Goal: Information Seeking & Learning: Learn about a topic

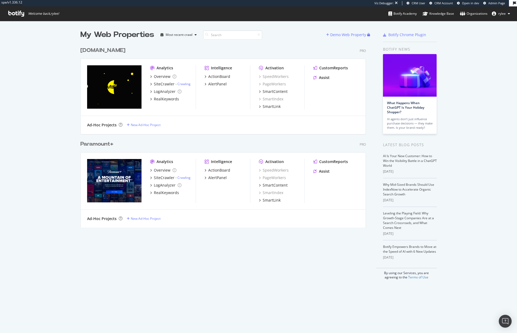
scroll to position [188, 290]
click at [164, 177] on div "SiteCrawler" at bounding box center [164, 177] width 21 height 5
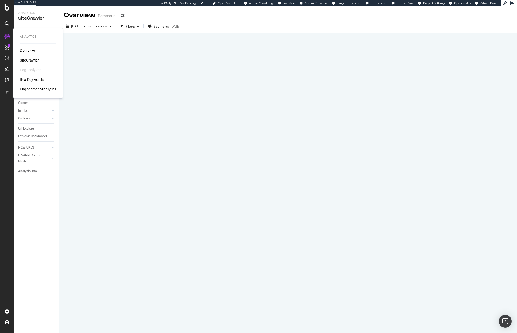
click at [36, 60] on div "SiteCrawler" at bounding box center [29, 60] width 19 height 5
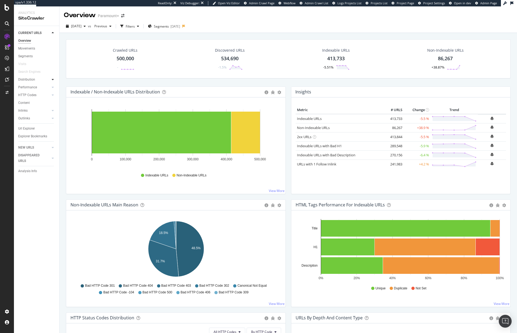
click at [54, 79] on div at bounding box center [52, 79] width 5 height 5
click at [27, 106] on div "Insights" at bounding box center [38, 103] width 41 height 8
click at [25, 105] on div "Insights" at bounding box center [27, 103] width 12 height 6
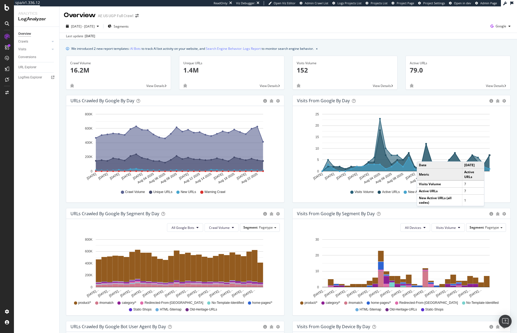
click at [490, 156] on g "A chart." at bounding box center [489, 155] width 3 height 3
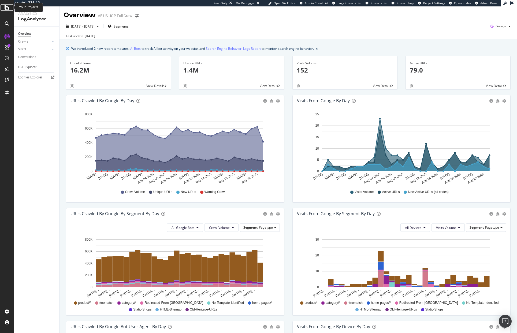
click at [9, 9] on icon at bounding box center [7, 7] width 5 height 6
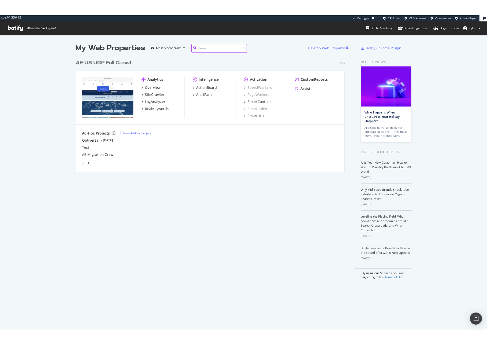
scroll to position [333, 517]
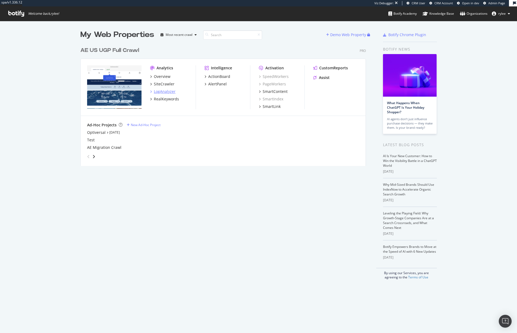
click at [164, 89] on div "LogAnalyzer" at bounding box center [165, 91] width 22 height 5
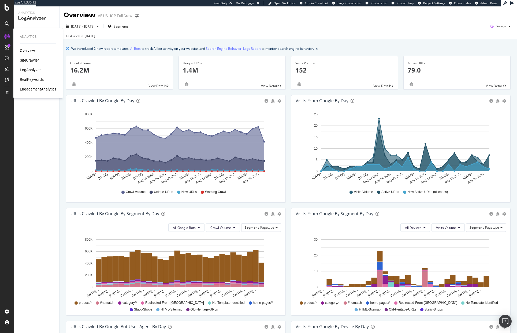
click at [36, 68] on div "LogAnalyzer" at bounding box center [30, 69] width 21 height 5
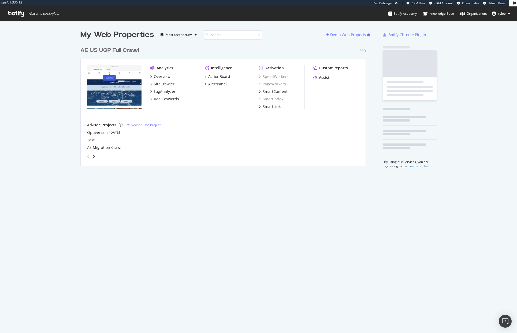
scroll to position [126, 290]
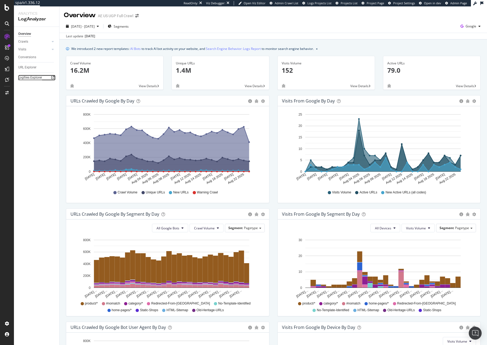
click at [27, 79] on div "Logfiles Explorer" at bounding box center [30, 78] width 24 height 6
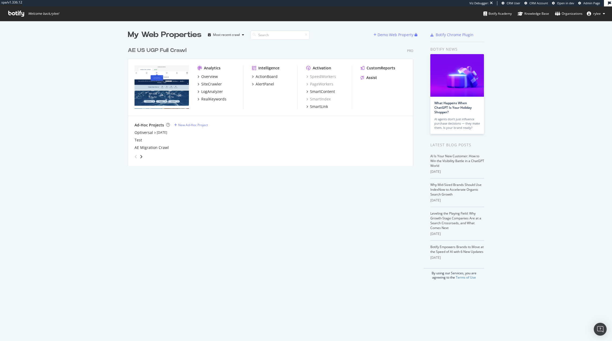
scroll to position [341, 612]
